Goal: Task Accomplishment & Management: Complete application form

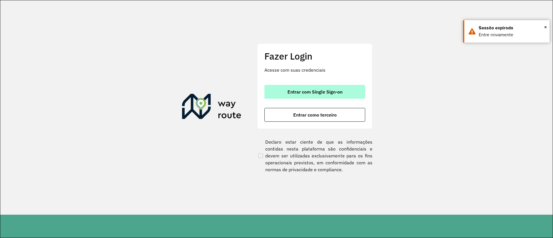
click at [318, 88] on button "Entrar com Single Sign-on" at bounding box center [314, 92] width 101 height 14
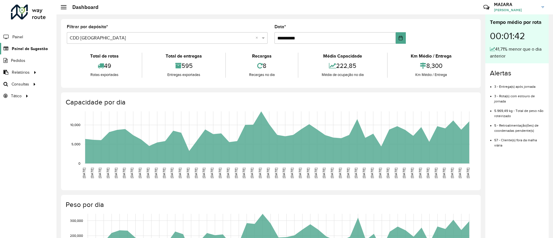
click at [31, 50] on span "Painel de Sugestão" at bounding box center [30, 49] width 36 height 6
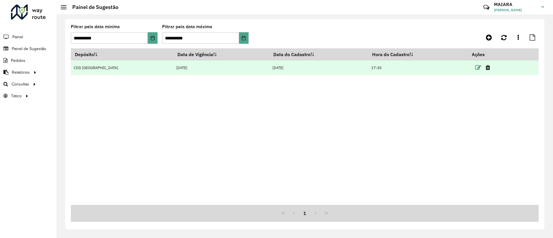
click at [475, 67] on icon at bounding box center [478, 68] width 6 height 6
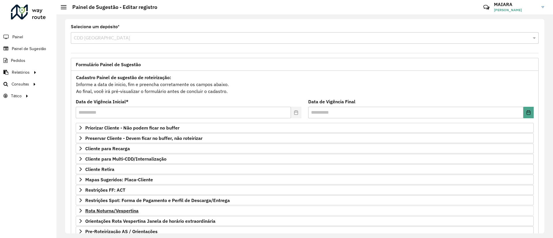
scroll to position [49, 0]
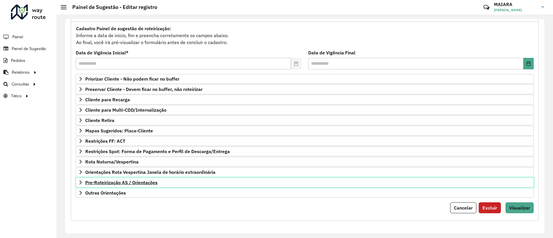
click at [137, 183] on span "Pre-Roteirização AS / Orientações" at bounding box center [121, 182] width 72 height 5
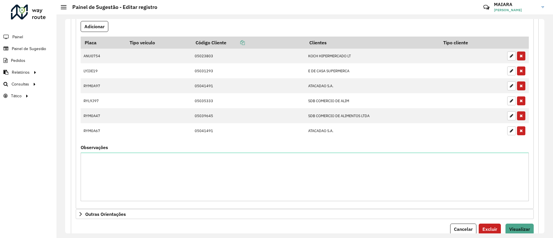
scroll to position [265, 0]
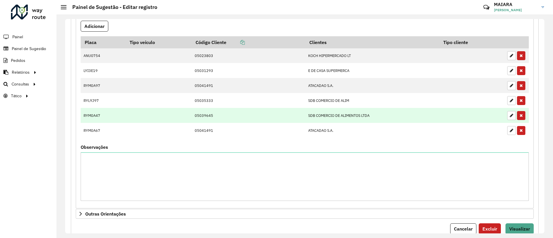
drag, startPoint x: 508, startPoint y: 132, endPoint x: 437, endPoint y: 121, distance: 71.7
click at [510, 131] on icon "button" at bounding box center [511, 130] width 3 height 4
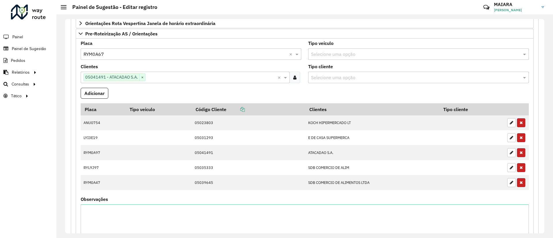
scroll to position [135, 0]
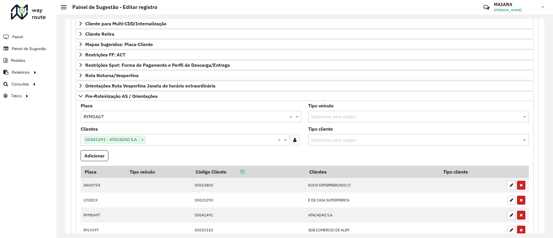
click at [134, 117] on input "text" at bounding box center [184, 116] width 203 height 7
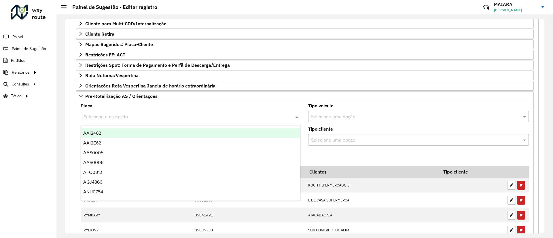
click at [281, 116] on input "text" at bounding box center [184, 116] width 203 height 7
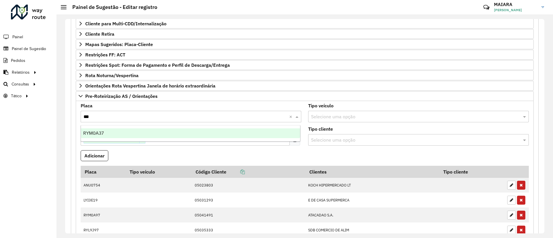
type input "****"
click at [252, 134] on div "RYM0A37" at bounding box center [190, 133] width 219 height 10
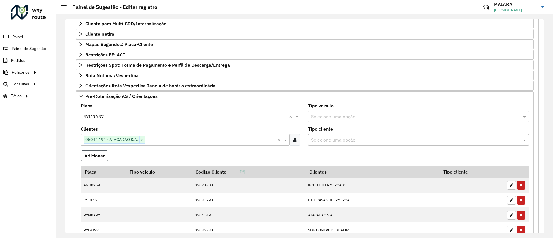
click at [98, 155] on button "Adicionar" at bounding box center [95, 155] width 28 height 11
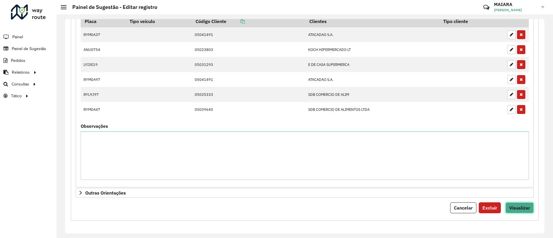
click at [526, 204] on button "Visualizar" at bounding box center [519, 207] width 28 height 11
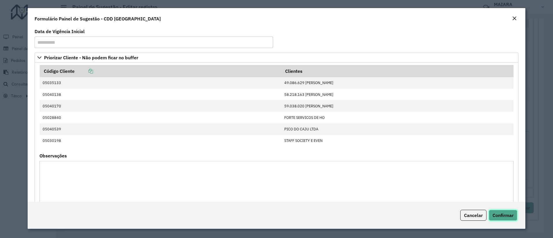
click at [504, 218] on span "Confirmar" at bounding box center [502, 215] width 21 height 6
